Goal: Information Seeking & Learning: Learn about a topic

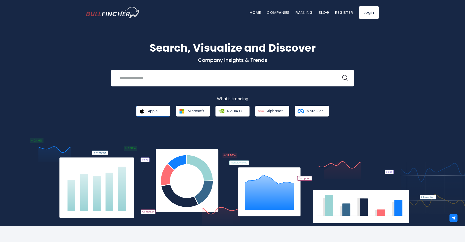
click at [157, 113] on span "Apple" at bounding box center [153, 111] width 10 height 5
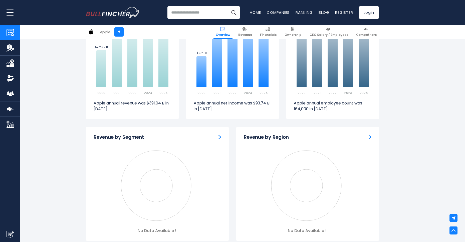
scroll to position [481, 0]
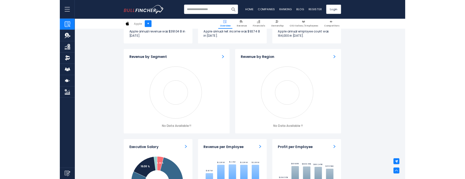
scroll to position [350, 0]
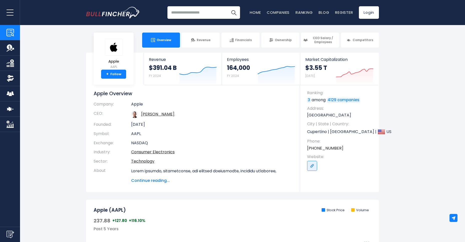
click at [194, 13] on input "search" at bounding box center [203, 12] width 73 height 13
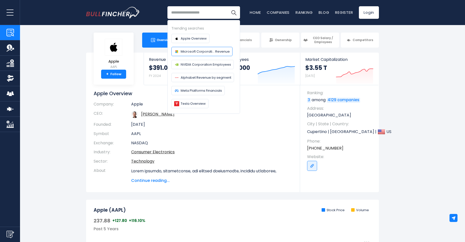
click at [200, 53] on span "Microsoft Corporati... Revenue" at bounding box center [205, 51] width 49 height 5
